Goal: Information Seeking & Learning: Check status

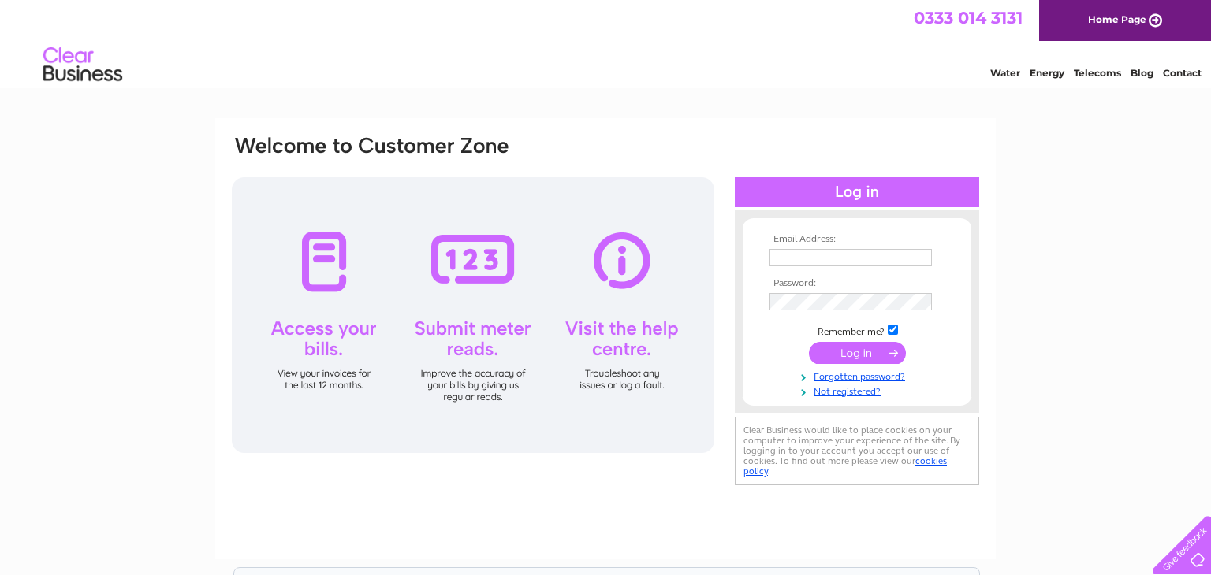
type input "aandlfoley@tiscali.co.uk"
click at [779, 199] on div at bounding box center [857, 192] width 244 height 30
click at [864, 359] on input "submit" at bounding box center [857, 353] width 97 height 22
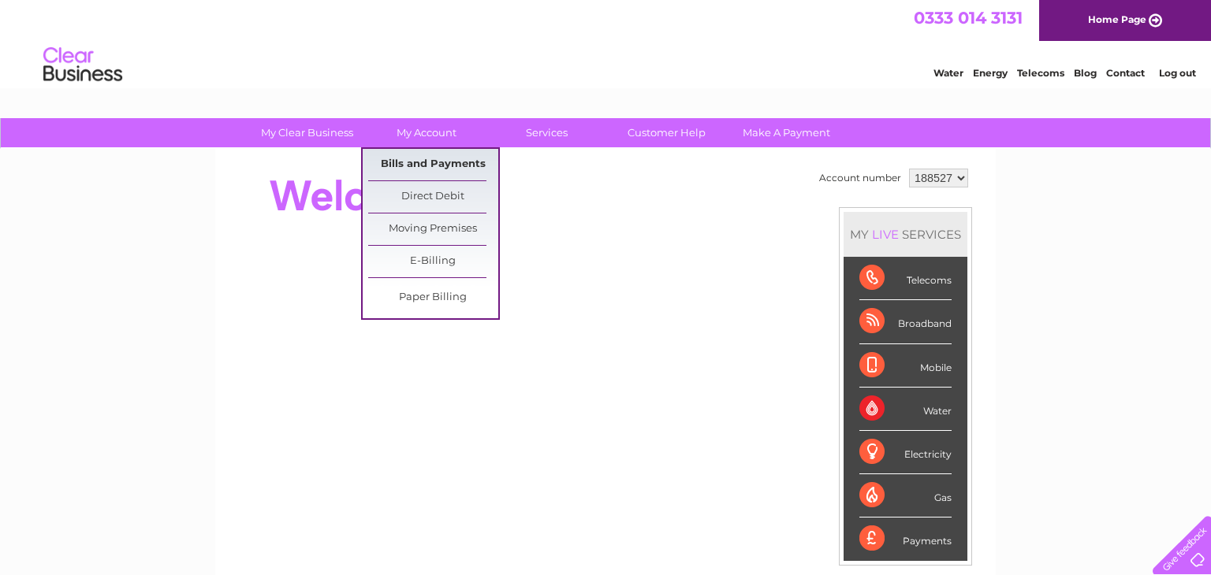
click at [418, 158] on link "Bills and Payments" at bounding box center [433, 165] width 130 height 32
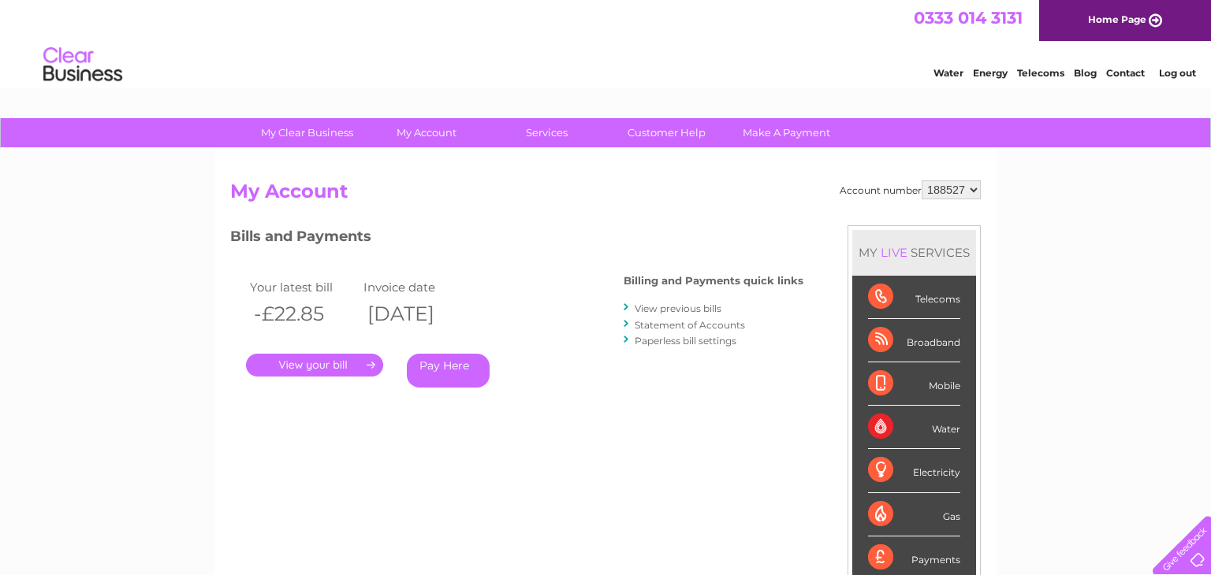
click at [325, 369] on link "." at bounding box center [314, 365] width 137 height 23
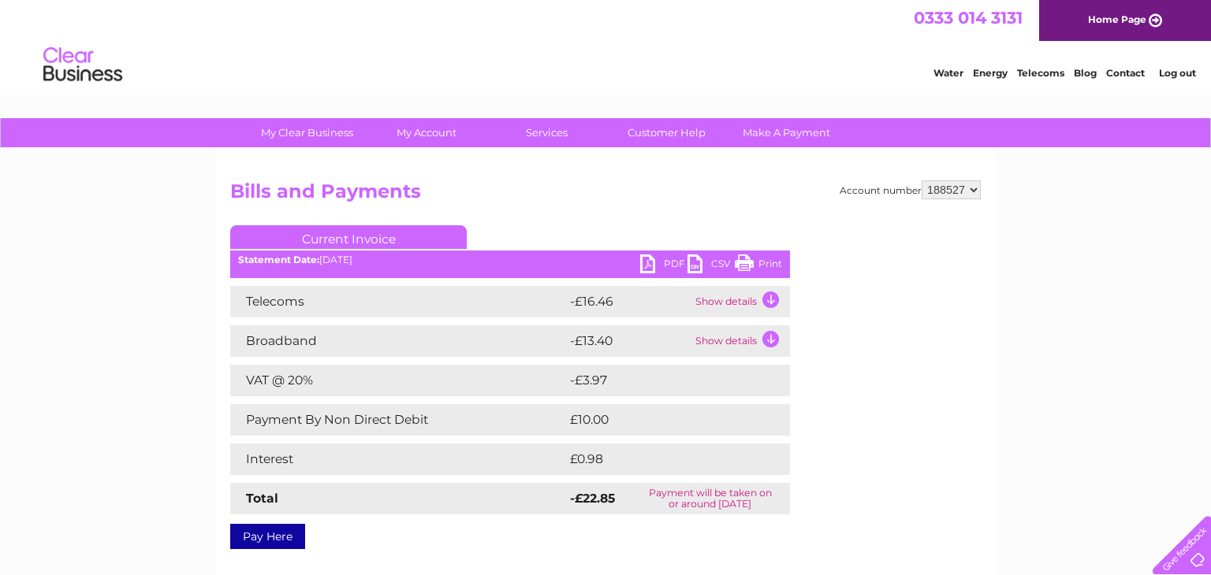
click at [765, 300] on td "Show details" at bounding box center [740, 302] width 99 height 32
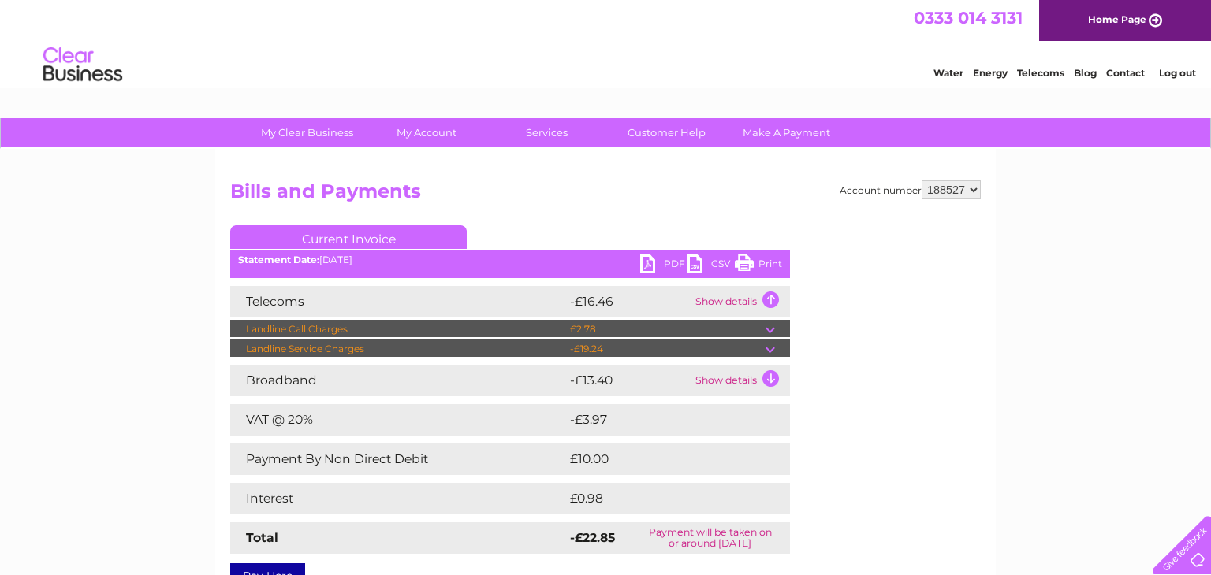
click at [1092, 408] on div "My Clear Business Login Details My Details My Preferences Link Account My Accou…" at bounding box center [605, 493] width 1211 height 750
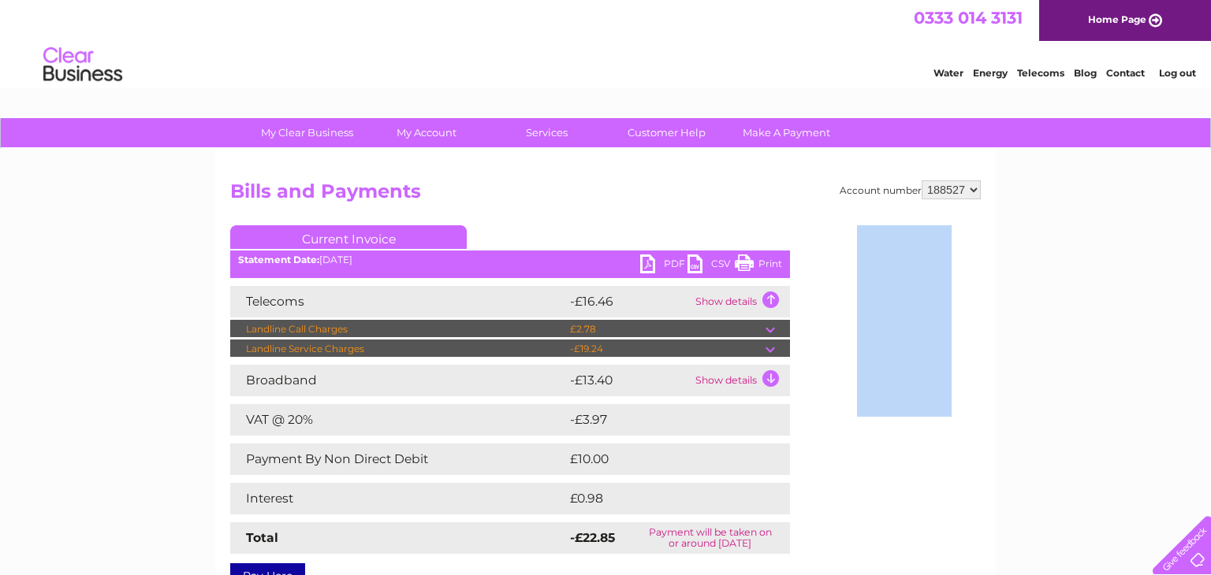
click at [974, 188] on select "188527 188536" at bounding box center [950, 190] width 59 height 19
select select "188536"
click at [925, 181] on select "188527 188536" at bounding box center [950, 190] width 59 height 19
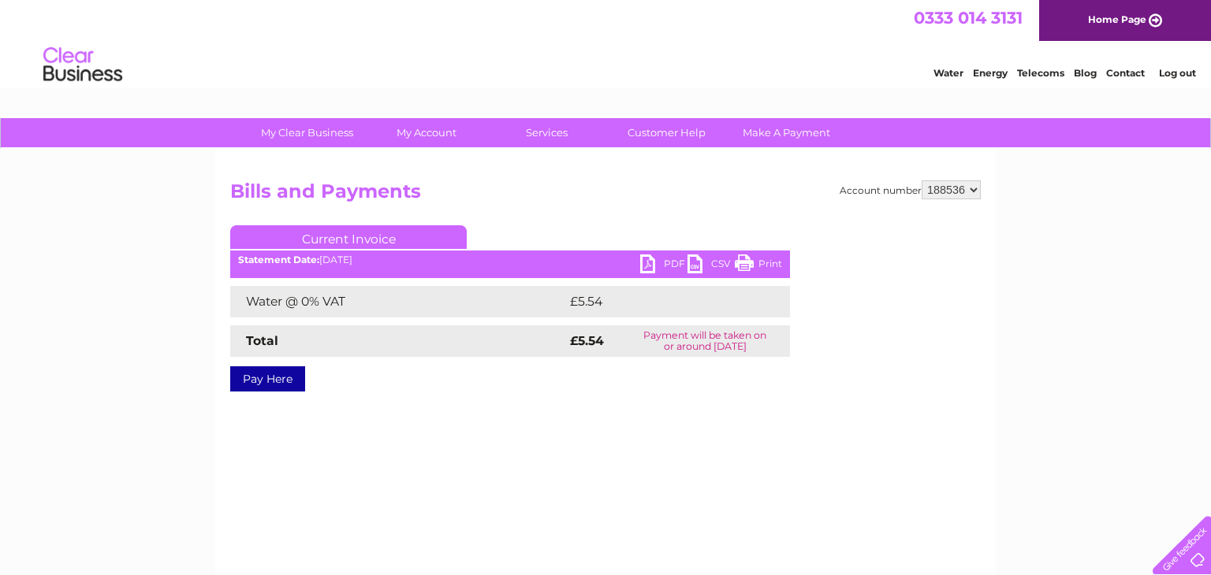
click at [977, 188] on select "188527 188536" at bounding box center [950, 190] width 59 height 19
click at [925, 181] on select "188527 188536" at bounding box center [950, 190] width 59 height 19
click at [974, 191] on select "188527 188536" at bounding box center [950, 190] width 59 height 19
click at [925, 181] on select "188527 188536" at bounding box center [950, 190] width 59 height 19
click at [975, 189] on select "188527 188536" at bounding box center [950, 190] width 59 height 19
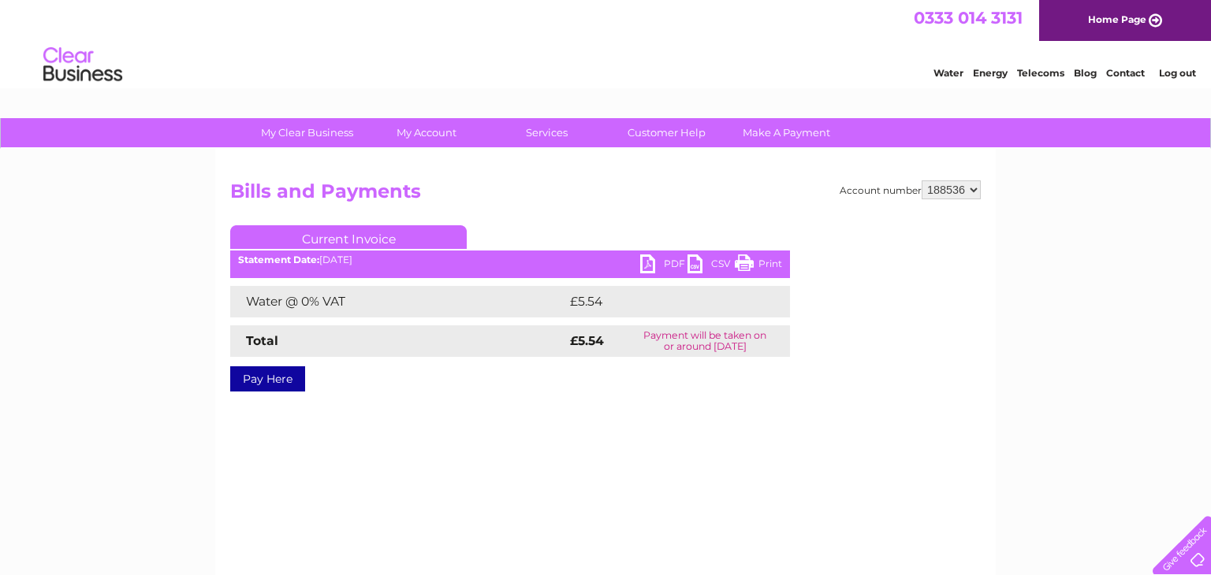
select select "188527"
click at [925, 181] on select "188527 188536" at bounding box center [950, 190] width 59 height 19
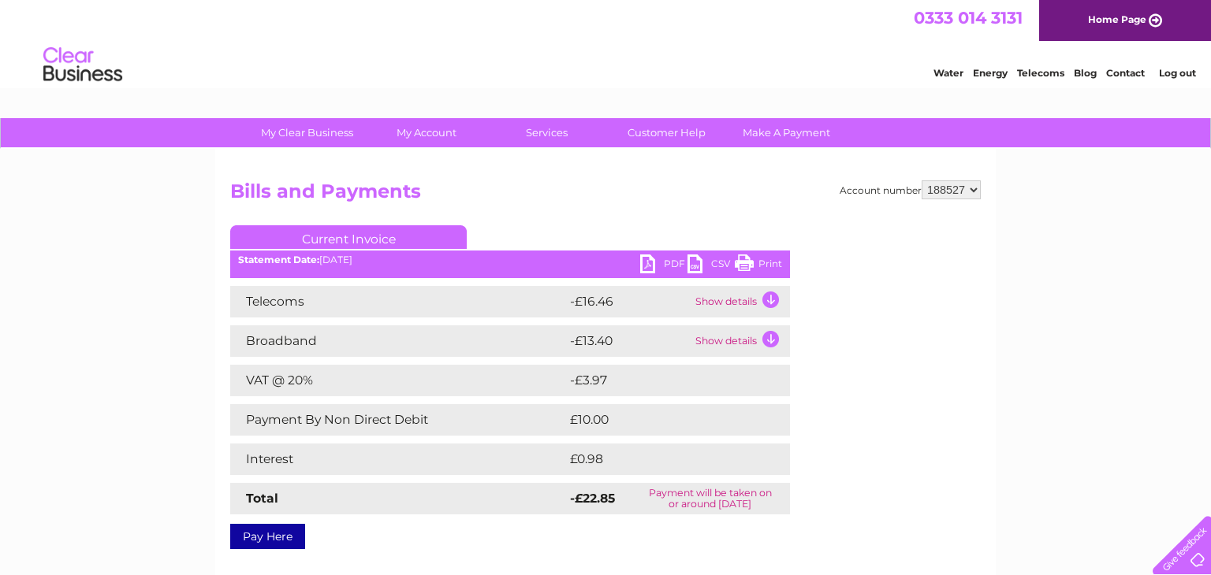
click at [727, 307] on td "Show details" at bounding box center [740, 302] width 99 height 32
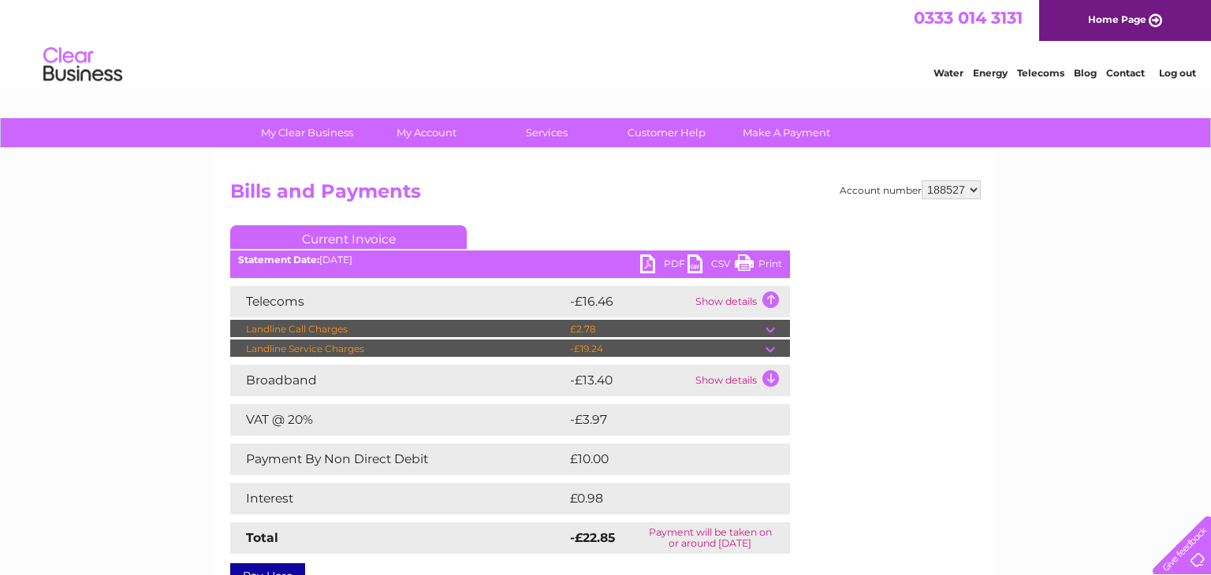
click at [733, 304] on td "Show details" at bounding box center [740, 302] width 99 height 32
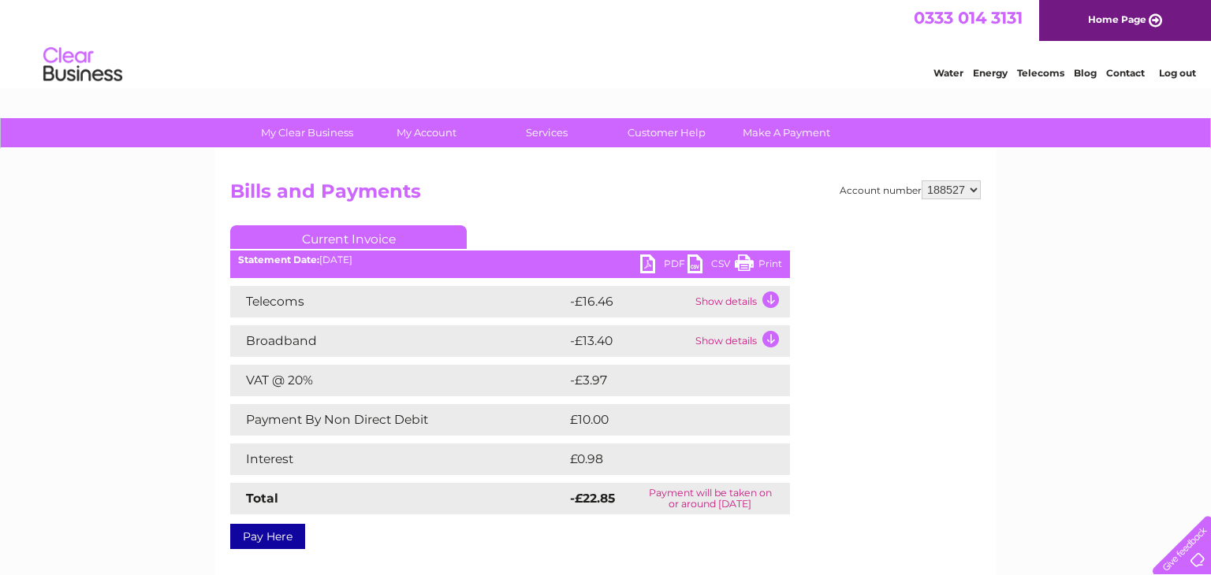
click at [731, 347] on td "Show details" at bounding box center [740, 342] width 99 height 32
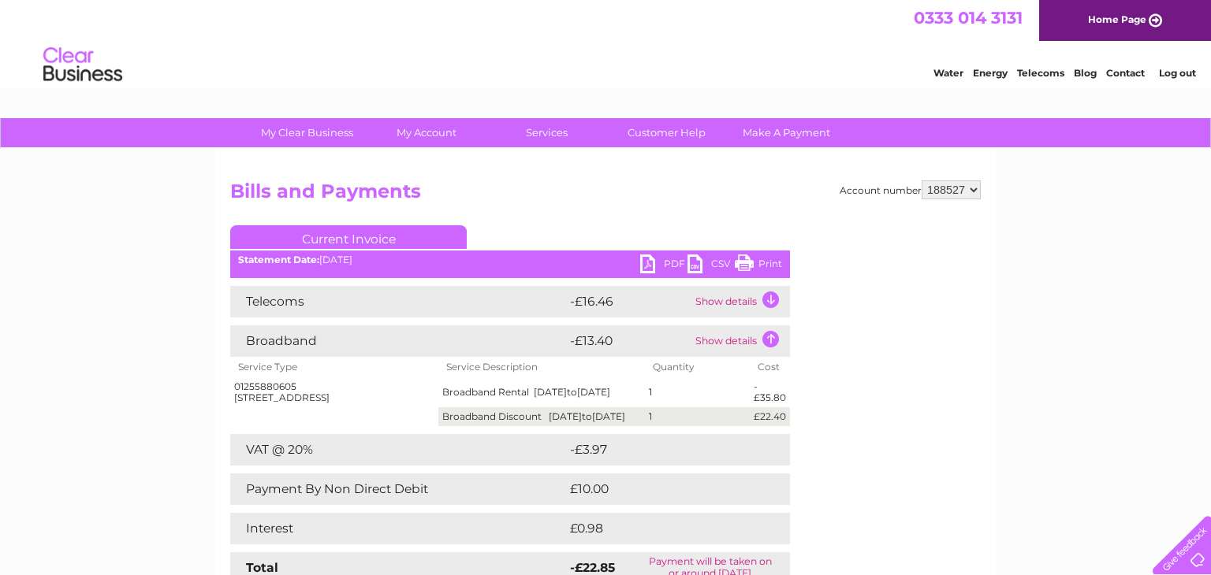
click at [769, 303] on td "Show details" at bounding box center [740, 302] width 99 height 32
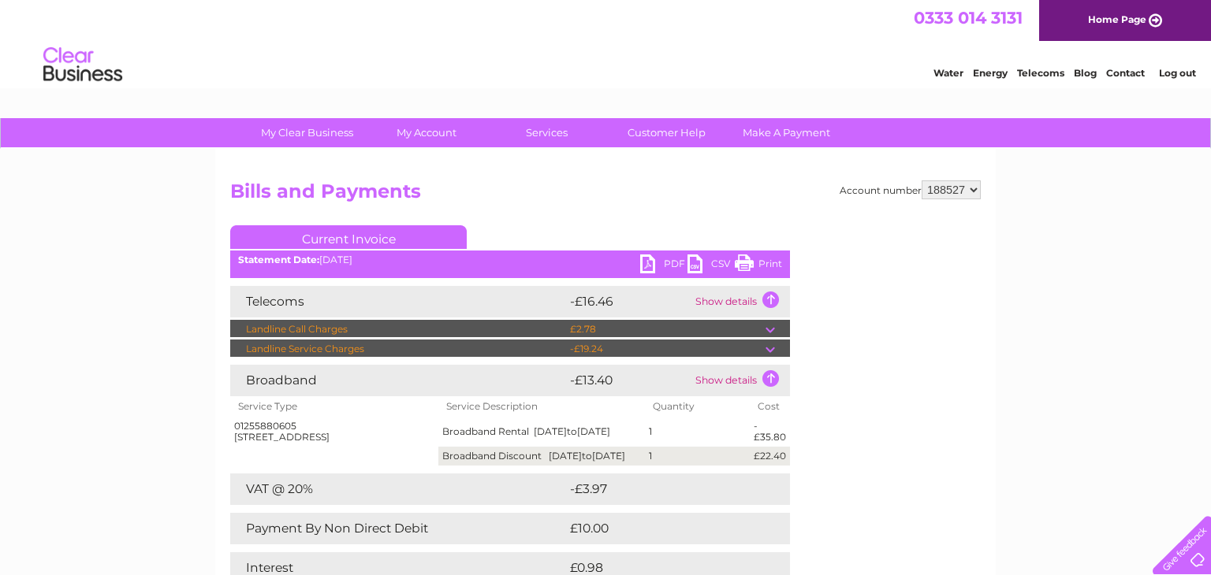
click at [769, 303] on td "Show details" at bounding box center [740, 302] width 99 height 32
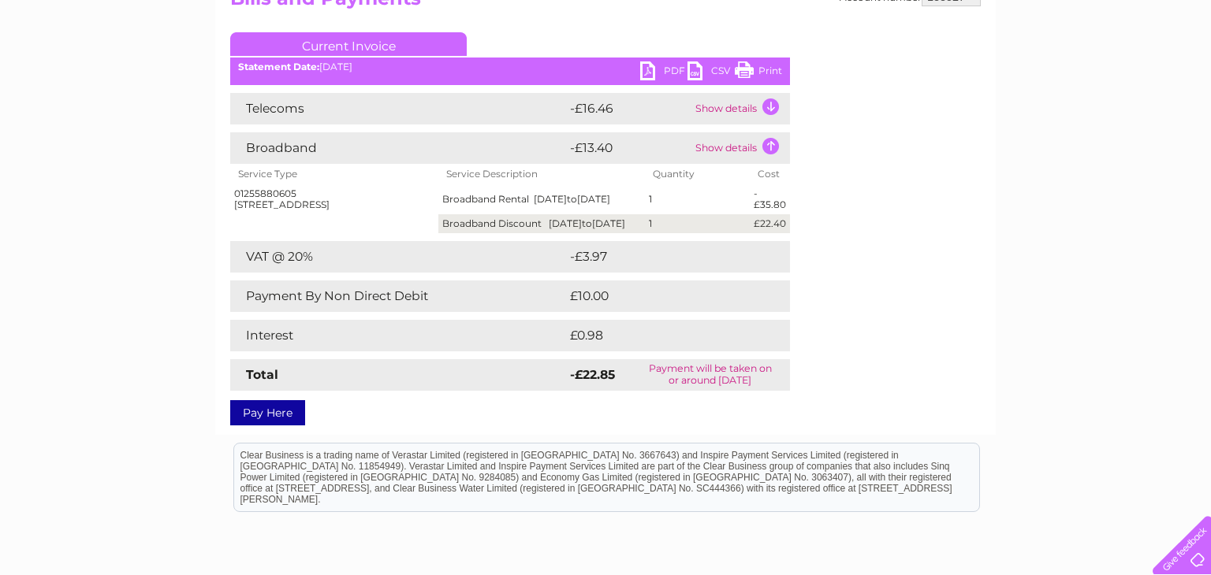
scroll to position [221, 0]
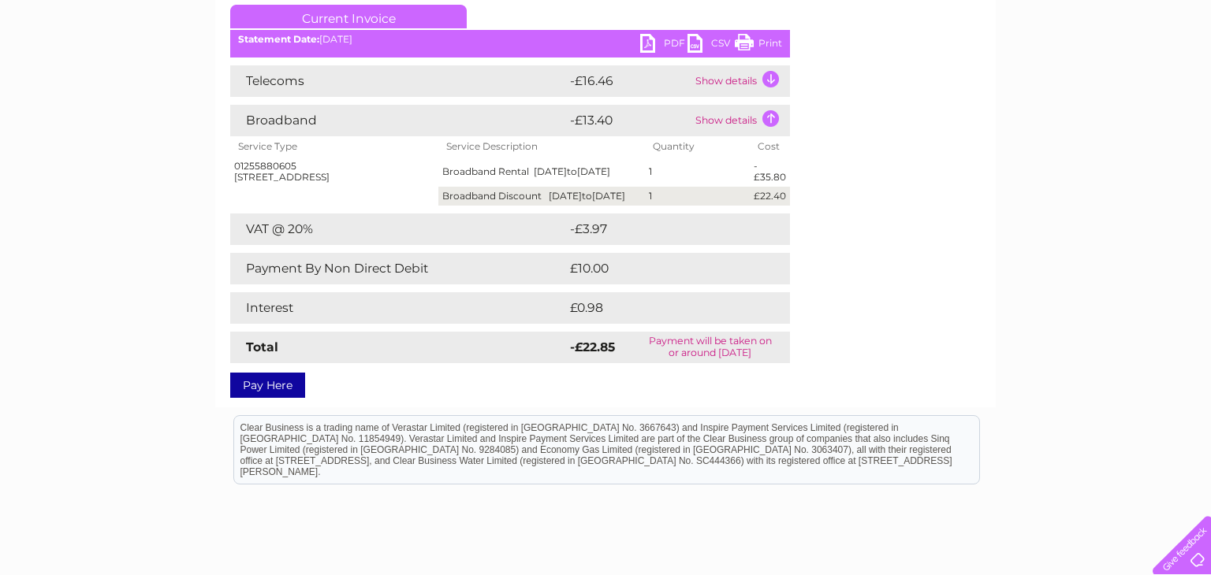
click at [774, 337] on div "Telecoms -£16.46 Show details Landline Call Charges £2.78 Your call itemisation…" at bounding box center [510, 213] width 560 height 297
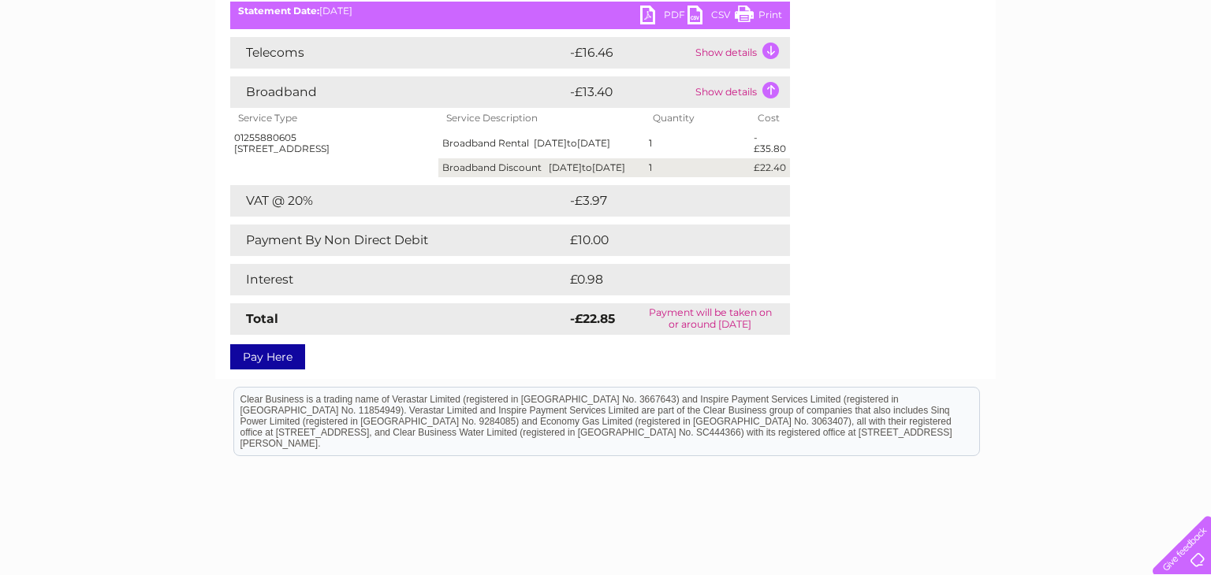
scroll to position [252, 0]
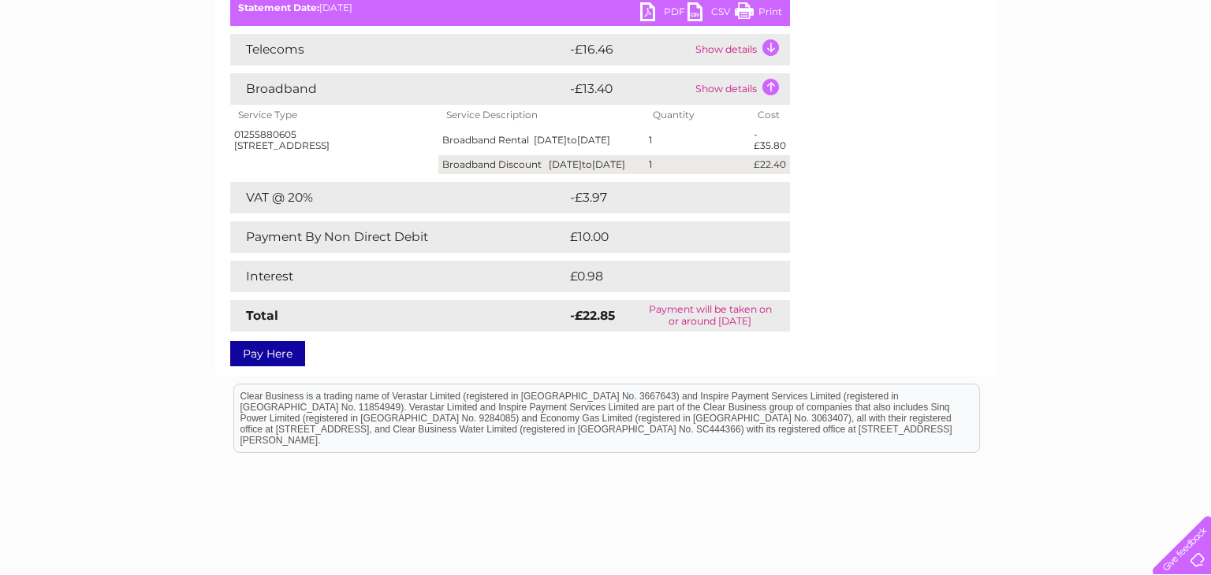
click at [1106, 174] on div "My Clear Business Login Details My Details My Preferences Link Account My Accou…" at bounding box center [605, 256] width 1211 height 780
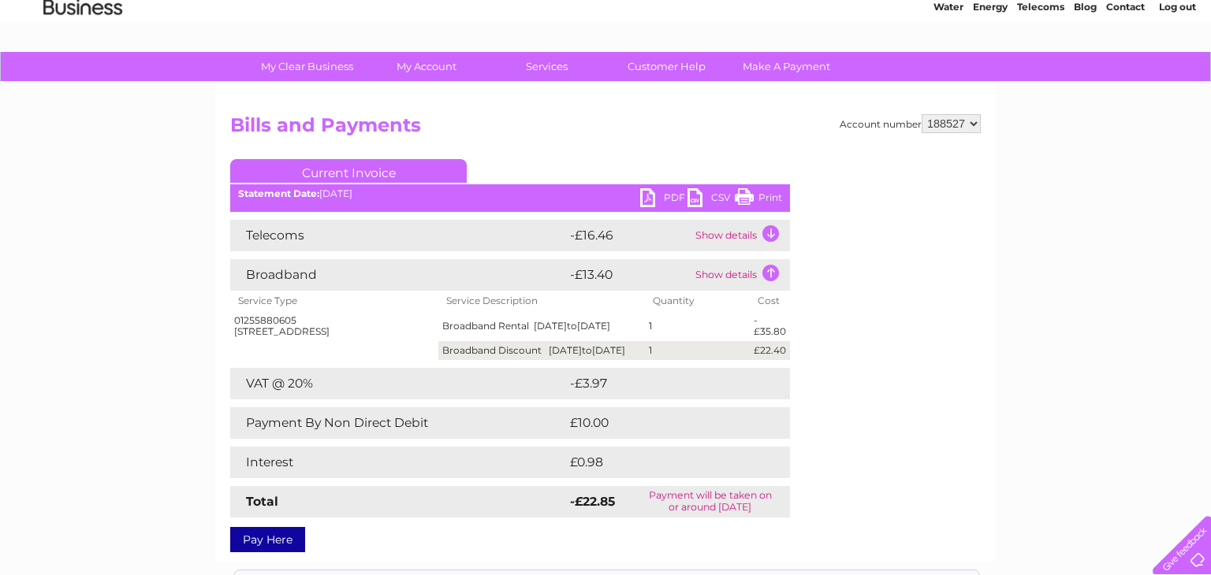
scroll to position [63, 0]
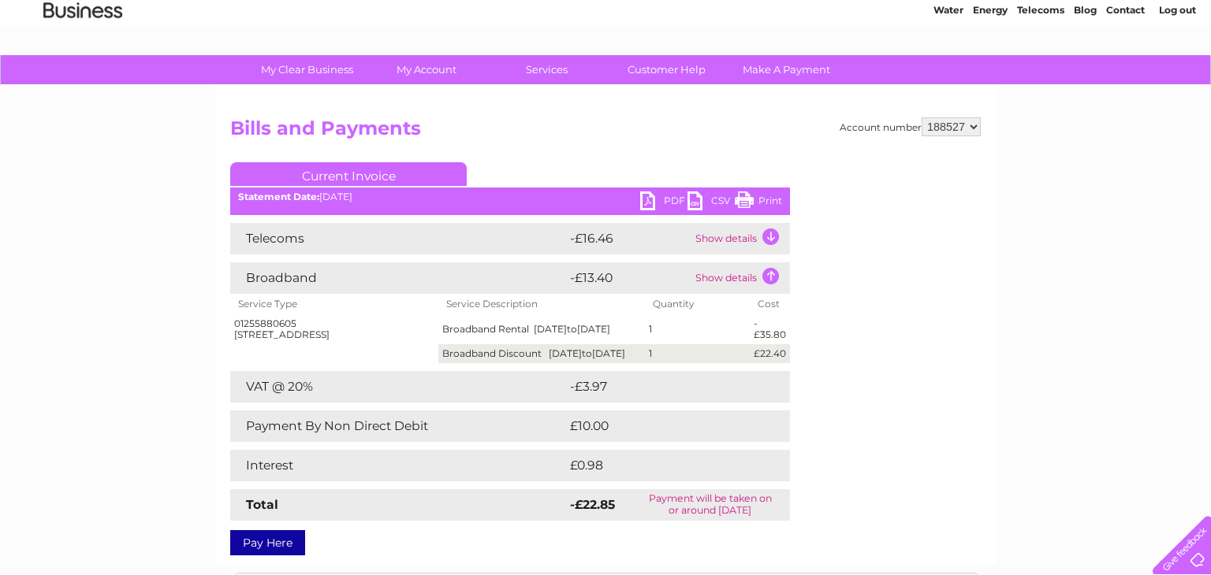
click at [976, 125] on select "188527 188536" at bounding box center [950, 126] width 59 height 19
select select "188536"
click at [925, 117] on select "188527 188536" at bounding box center [950, 126] width 59 height 19
